Goal: Information Seeking & Learning: Learn about a topic

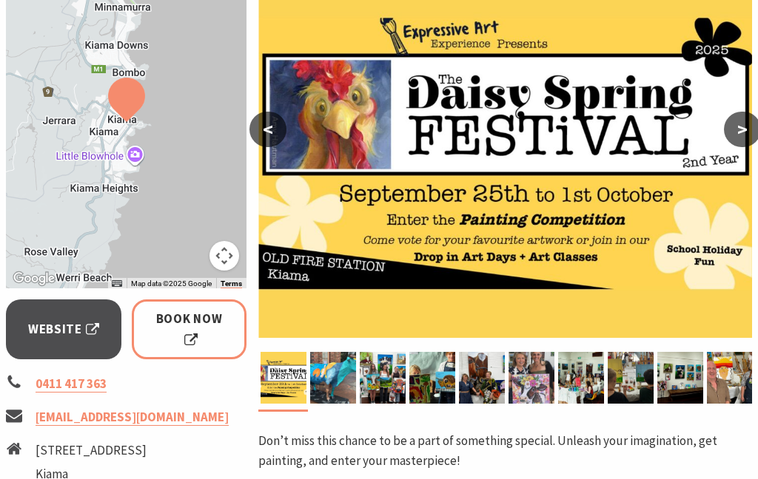
scroll to position [316, 0]
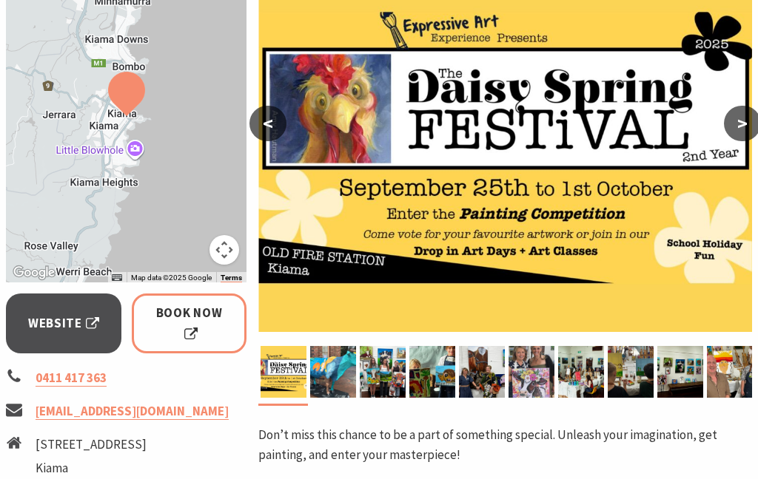
click at [736, 122] on button ">" at bounding box center [742, 124] width 37 height 36
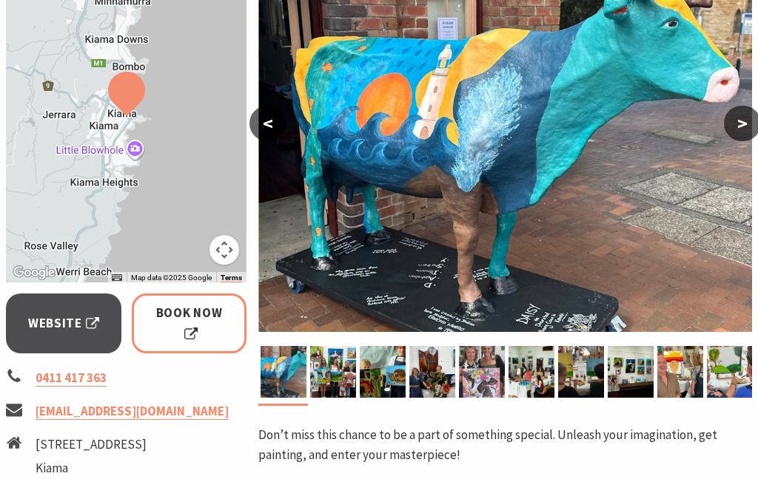
click at [745, 121] on button ">" at bounding box center [742, 124] width 37 height 36
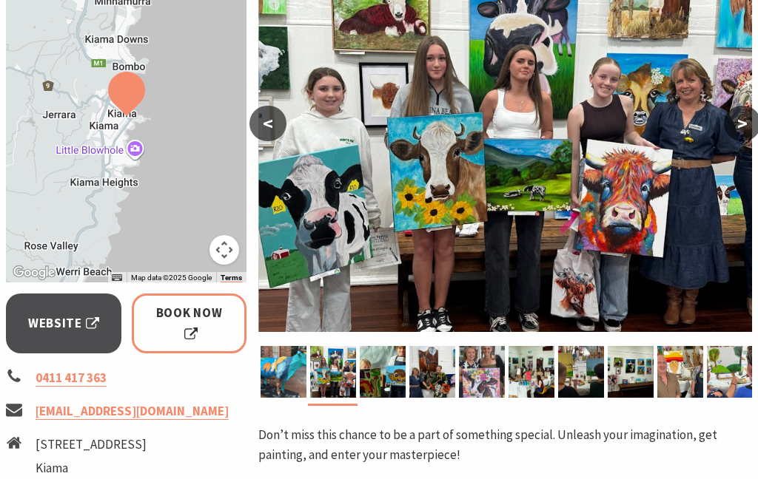
click at [746, 125] on button ">" at bounding box center [742, 124] width 37 height 36
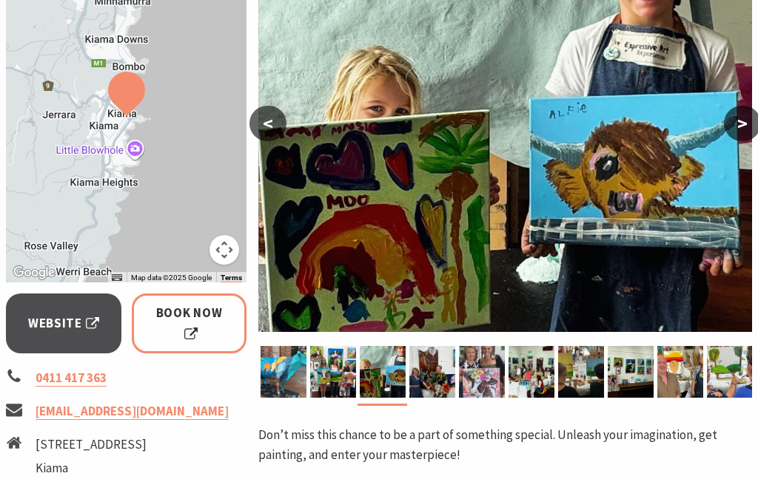
click at [746, 125] on button ">" at bounding box center [742, 124] width 37 height 36
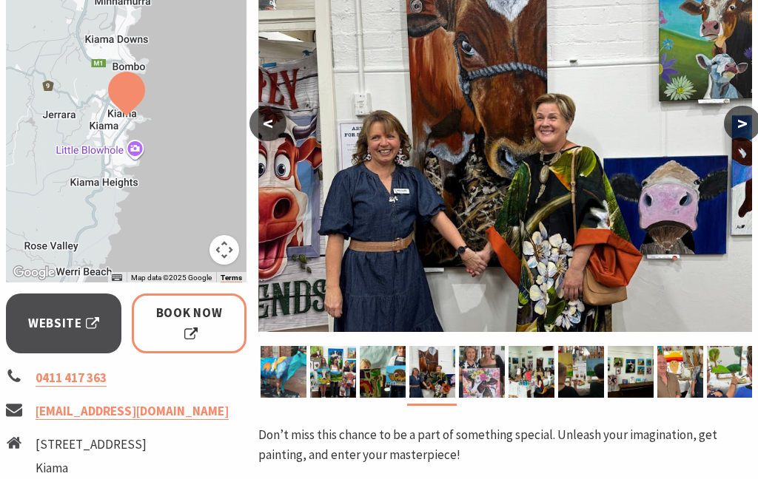
click at [747, 127] on button ">" at bounding box center [742, 124] width 37 height 36
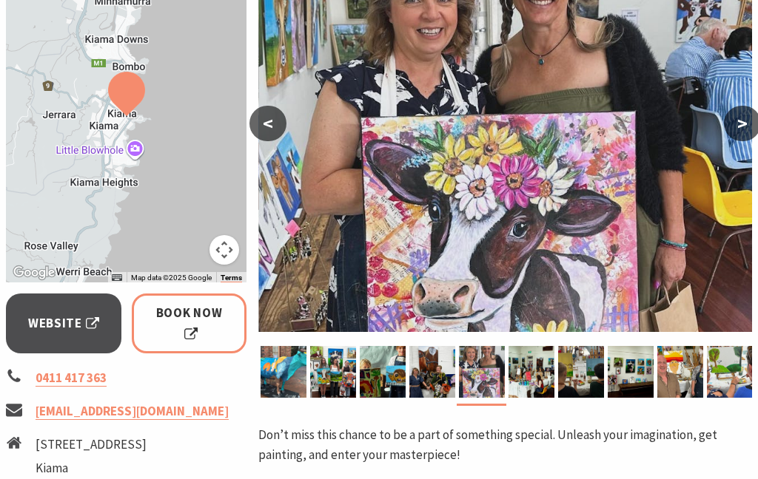
click at [743, 131] on button ">" at bounding box center [742, 124] width 37 height 36
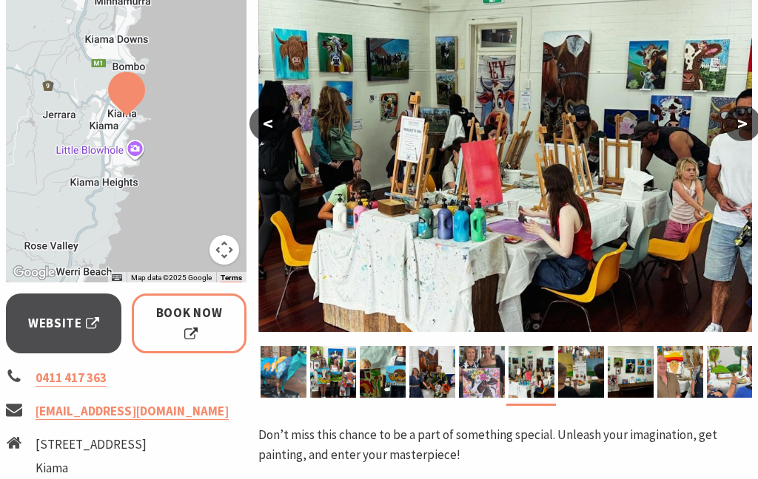
click at [736, 129] on button ">" at bounding box center [742, 124] width 37 height 36
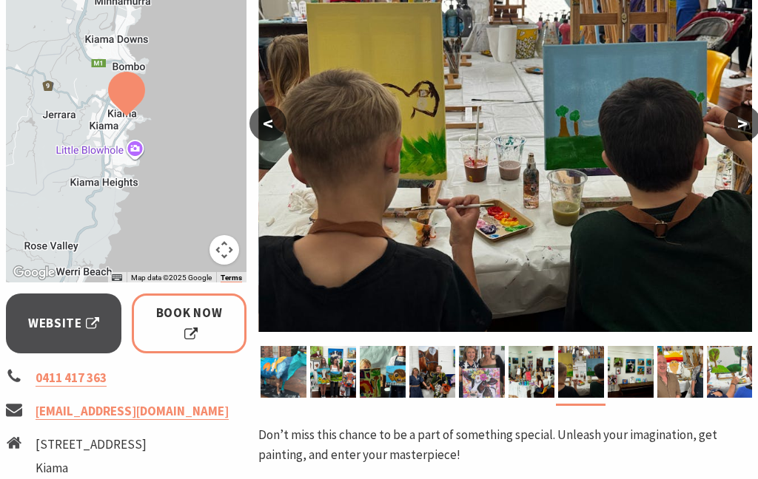
click at [737, 130] on button ">" at bounding box center [742, 124] width 37 height 36
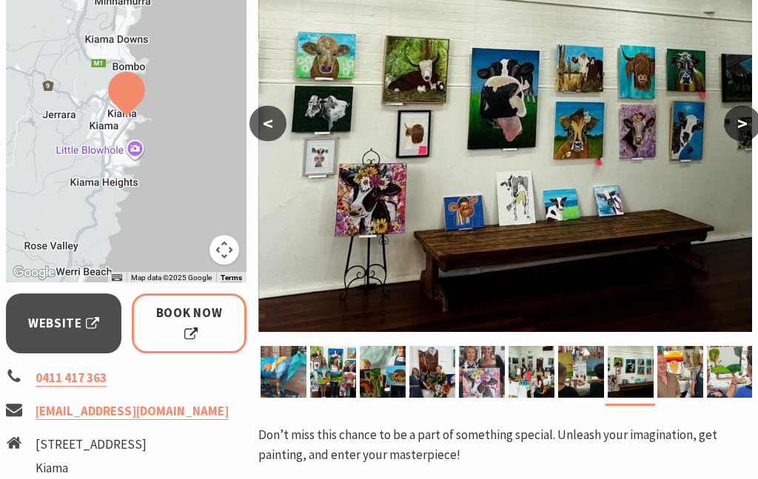
click at [739, 129] on button ">" at bounding box center [742, 124] width 37 height 36
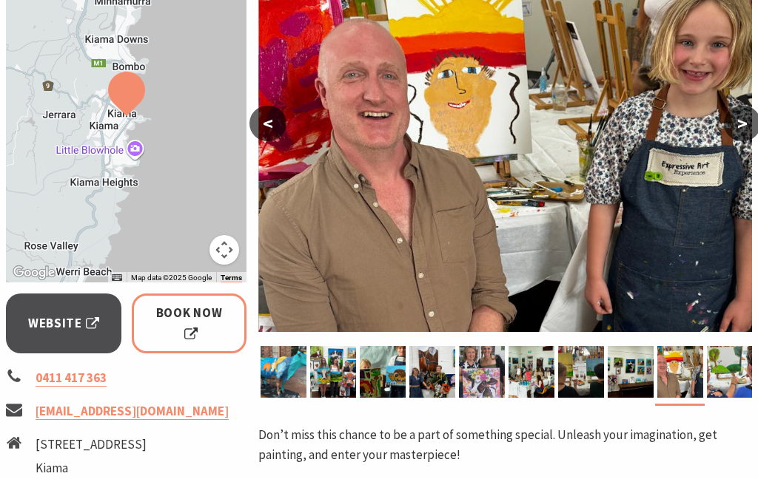
click at [740, 127] on button ">" at bounding box center [742, 124] width 37 height 36
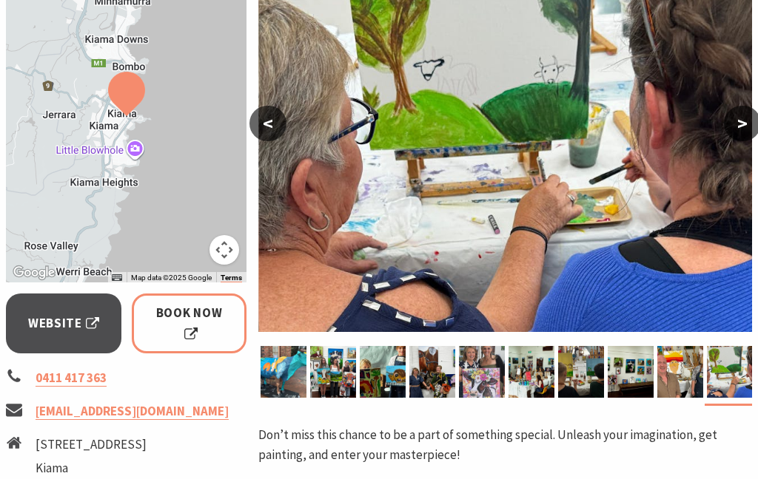
click at [743, 126] on button ">" at bounding box center [742, 124] width 37 height 36
click at [738, 124] on button ">" at bounding box center [742, 124] width 37 height 36
click at [742, 122] on button ">" at bounding box center [742, 124] width 37 height 36
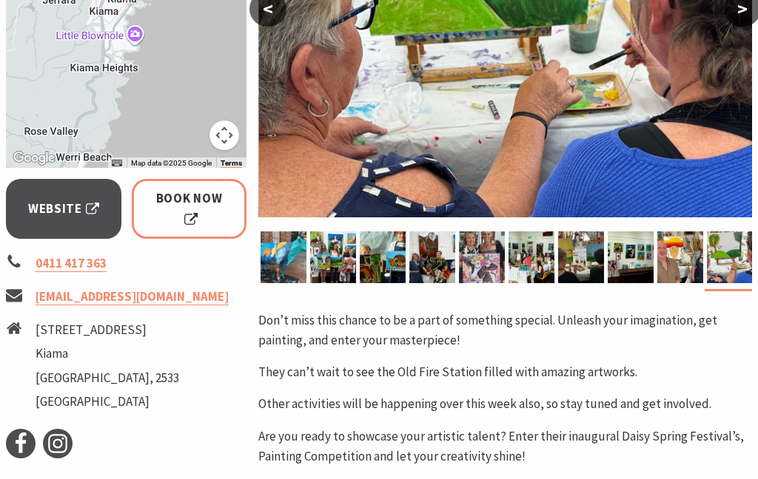
scroll to position [430, 0]
click at [58, 213] on span "Website" at bounding box center [63, 210] width 71 height 20
